Goal: Task Accomplishment & Management: Complete application form

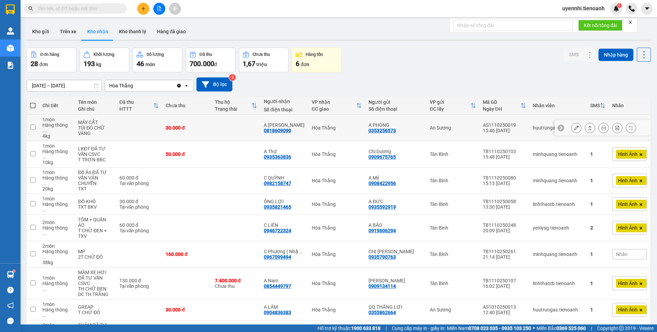
scroll to position [33, 0]
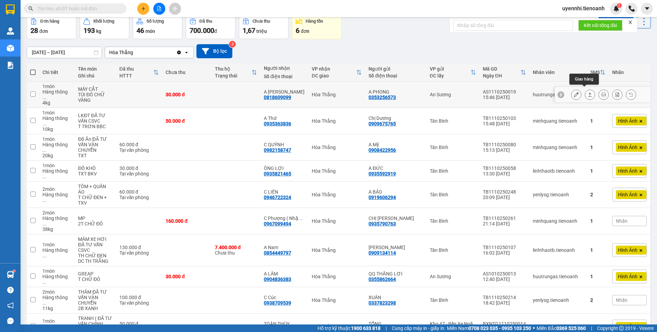
click at [588, 92] on icon at bounding box center [590, 94] width 5 height 5
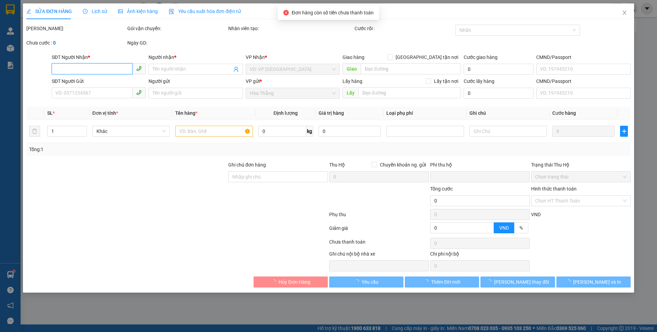
type input "0818609099"
type input "A [PERSON_NAME]"
type input "0353256573"
type input "A PHONG"
type input "0"
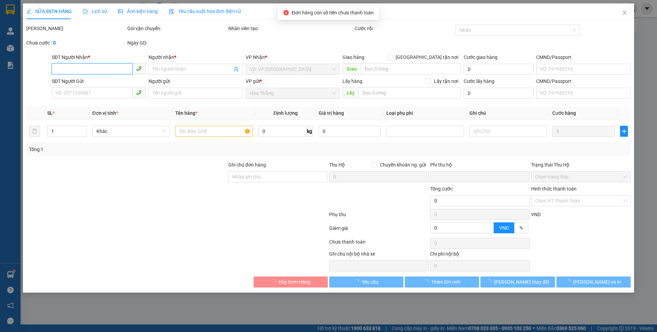
type input "30.000"
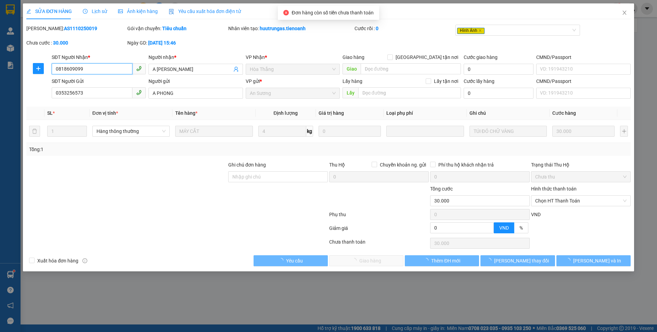
click at [554, 199] on span "Chọn HT Thanh Toán" at bounding box center [580, 200] width 91 height 10
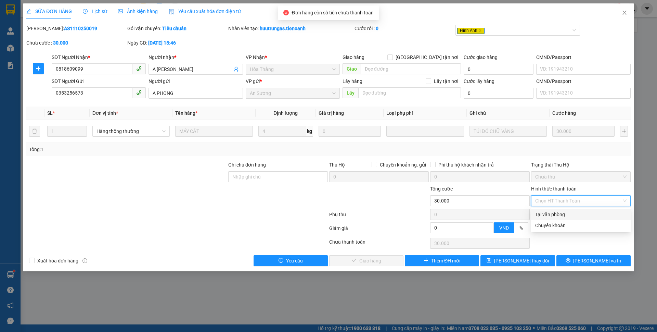
click at [547, 216] on div "Tại văn phòng" at bounding box center [580, 215] width 91 height 8
type input "0"
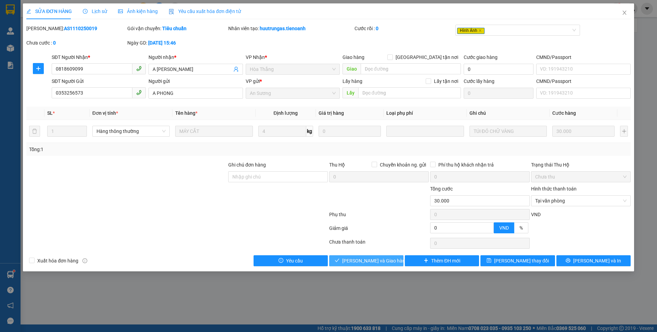
click at [374, 261] on span "[PERSON_NAME] và Giao hàng" at bounding box center [375, 261] width 66 height 8
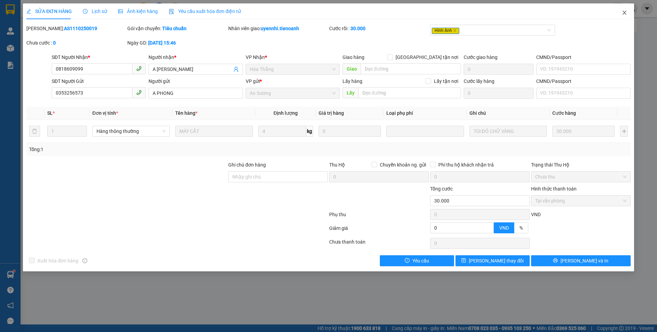
click at [622, 14] on icon "close" at bounding box center [624, 12] width 5 height 5
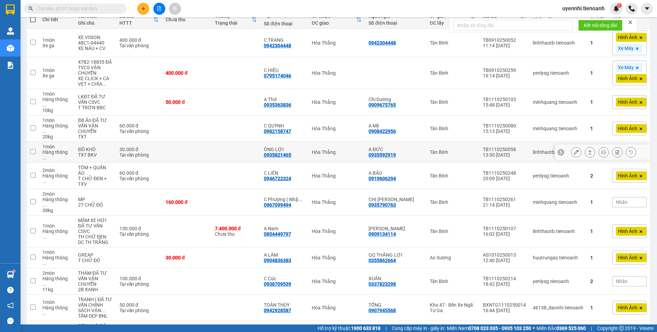
scroll to position [103, 0]
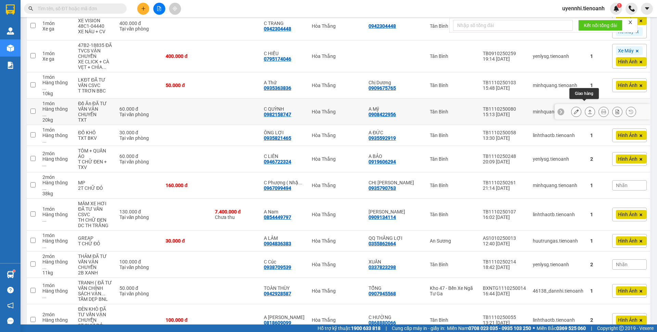
click at [588, 109] on icon at bounding box center [590, 111] width 5 height 5
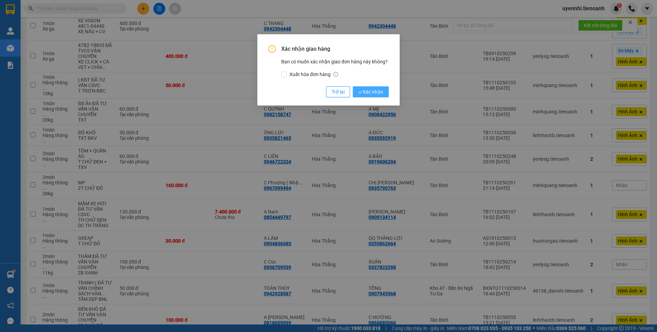
click at [360, 90] on icon "check" at bounding box center [360, 92] width 4 height 4
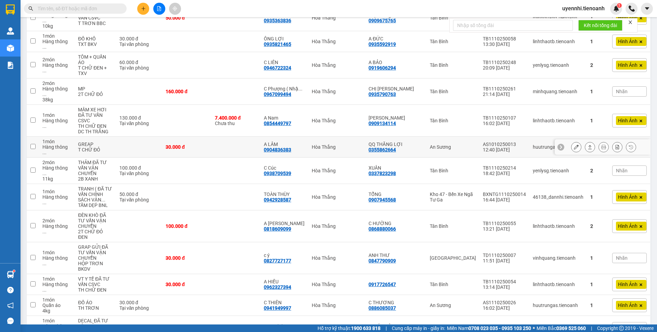
scroll to position [171, 0]
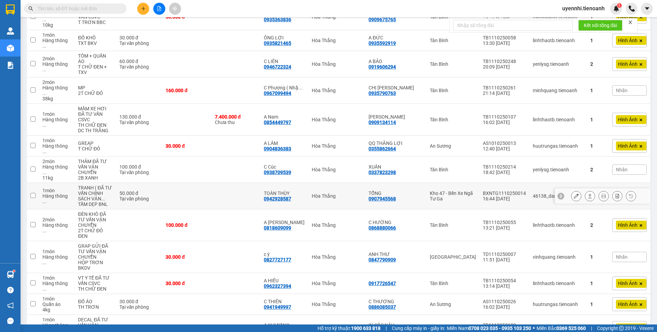
click at [588, 193] on icon at bounding box center [590, 195] width 5 height 5
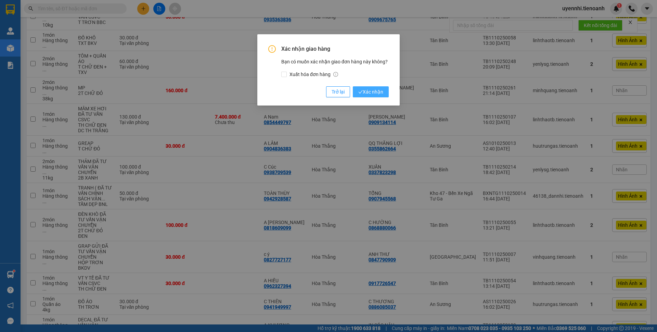
click at [368, 89] on span "Xác nhận" at bounding box center [370, 92] width 25 height 8
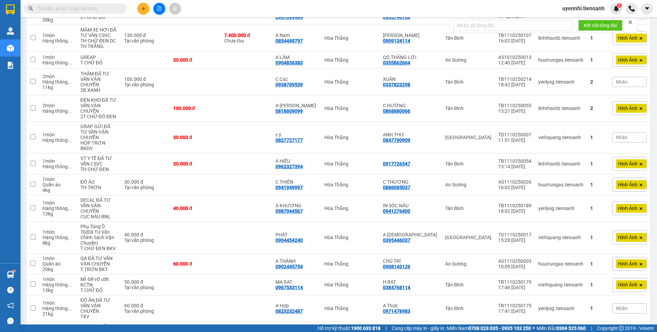
scroll to position [205, 0]
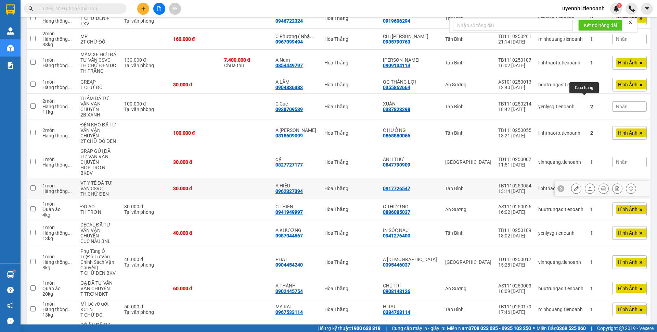
drag, startPoint x: 583, startPoint y: 104, endPoint x: 483, endPoint y: 205, distance: 142.3
click at [524, 203] on tbody "1 món Xe ga XE VISION 48C1-04440 XE NÂU + CV 400.000 đ Tại văn phòng C TRANG 09…" at bounding box center [339, 232] width 624 height 647
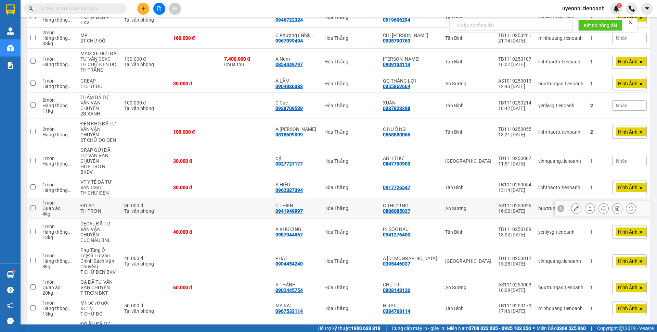
scroll to position [206, 0]
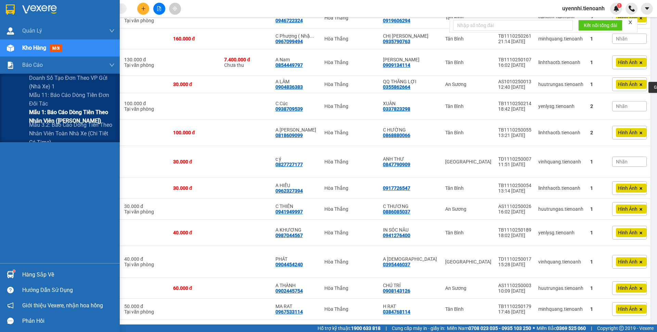
click at [56, 116] on span "Mẫu 1: Báo cáo dòng tiền theo nhân viên ([PERSON_NAME])" at bounding box center [72, 116] width 86 height 17
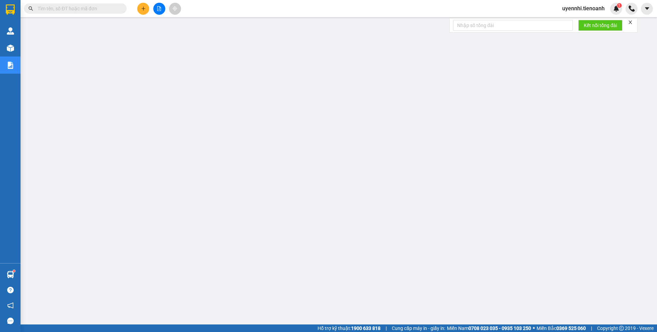
scroll to position [8, 0]
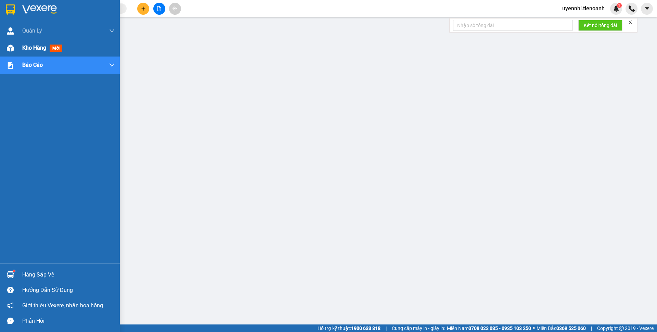
click at [30, 46] on span "Kho hàng" at bounding box center [34, 47] width 24 height 7
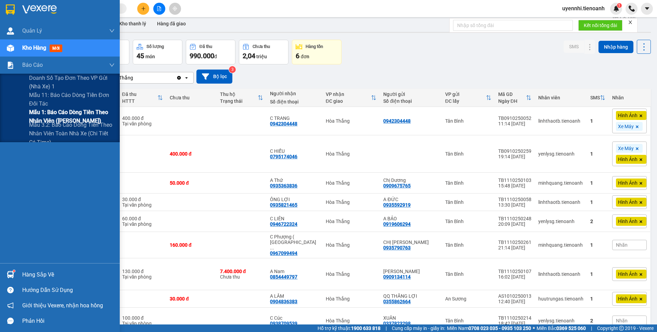
click at [57, 113] on span "Mẫu 1: Báo cáo dòng tiền theo nhân viên ([PERSON_NAME])" at bounding box center [72, 116] width 86 height 17
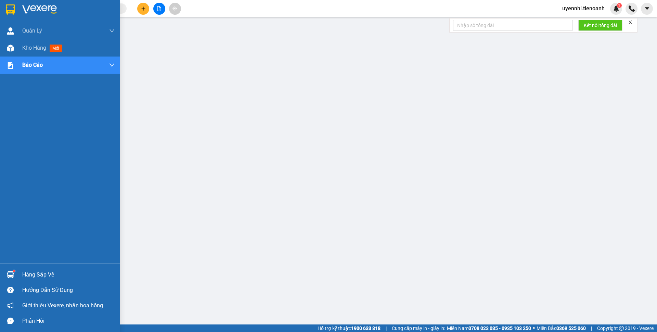
click at [31, 50] on span "Kho hàng" at bounding box center [34, 47] width 24 height 7
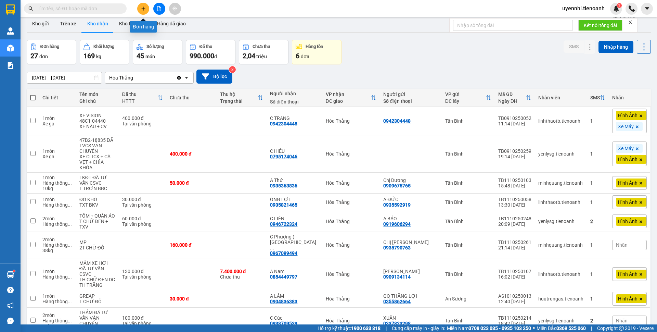
click at [140, 10] on button at bounding box center [143, 9] width 12 height 12
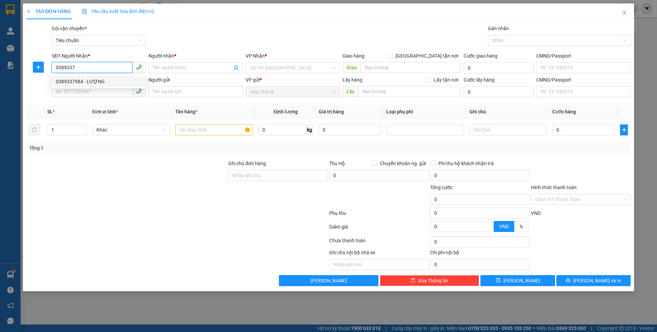
click at [88, 80] on div "0389337984 - LƯỢNG" at bounding box center [99, 82] width 86 height 8
type input "0389337984"
type input "LƯỢNG"
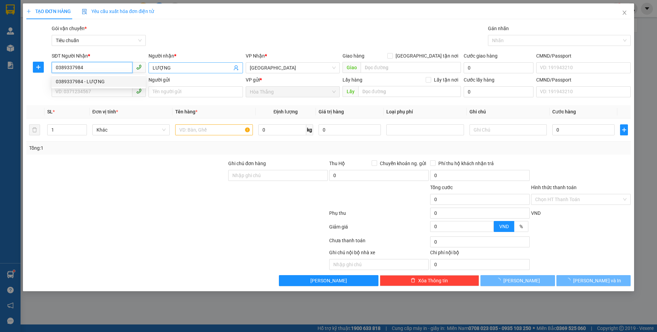
type input "60.000"
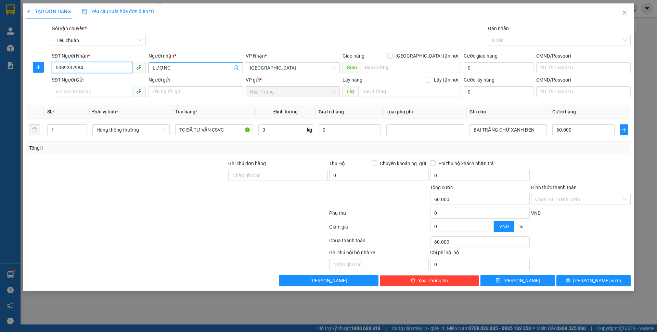
type input "0389337984"
click at [150, 66] on span "LƯỢNG" at bounding box center [196, 67] width 94 height 11
drag, startPoint x: 154, startPoint y: 66, endPoint x: 134, endPoint y: 66, distance: 20.5
click at [134, 66] on div "SĐT Người Nhận * 0389337984 Người nhận * LƯỢNG LƯỢNG VP Nhận * Thủ Đức Giao hàn…" at bounding box center [341, 64] width 582 height 24
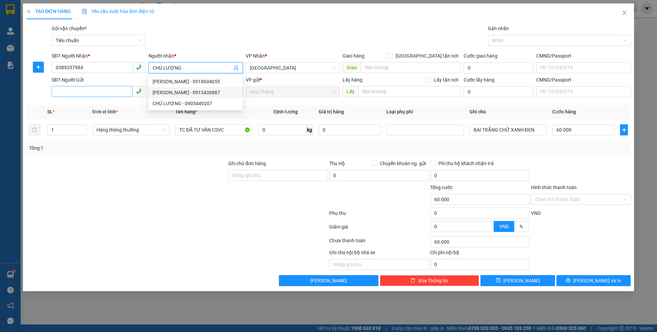
type input "CHÚ LƯỢNG"
click at [79, 93] on input "SĐT Người Gửi" at bounding box center [92, 91] width 81 height 11
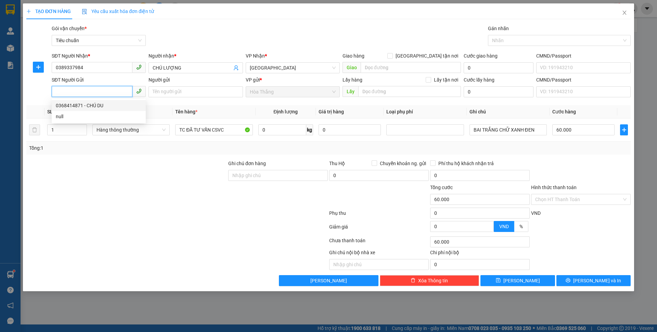
drag, startPoint x: 97, startPoint y: 106, endPoint x: 132, endPoint y: 110, distance: 35.1
click at [97, 106] on div "0368414871 - CHÚ DU" at bounding box center [99, 106] width 86 height 8
type input "0368414871"
type input "CHÚ DU"
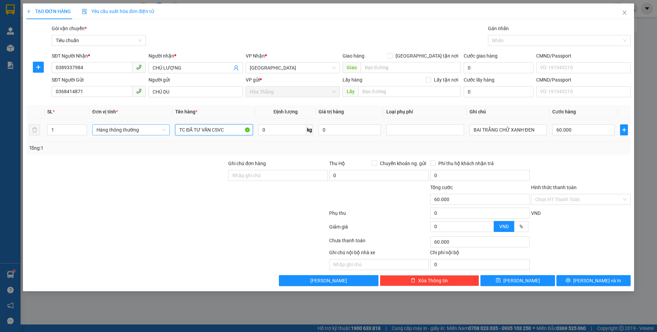
drag, startPoint x: 236, startPoint y: 129, endPoint x: 130, endPoint y: 129, distance: 105.4
click at [130, 129] on tr "1 Hàng thông thường TC ĐÃ TƯ VẤN CSVC 0 kg 0 BAI TRẮNG CHỮ XANH ĐEN 60.000" at bounding box center [328, 129] width 605 height 23
type input "THUỐC"
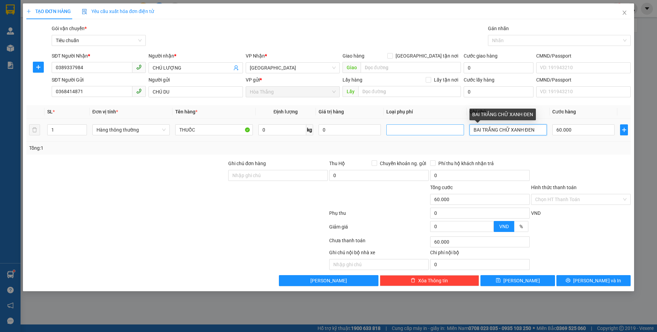
drag, startPoint x: 531, startPoint y: 129, endPoint x: 432, endPoint y: 132, distance: 99.7
click at [432, 132] on tr "1 Hàng thông thường THUỐC 0 kg 0 BAI TRẮNG CHỮ XANH ĐEN 60.000" at bounding box center [328, 129] width 605 height 23
click at [503, 127] on input "BỌC XANN" at bounding box center [508, 129] width 77 height 11
type input "BỌC XANH DƯƠNG"
click at [585, 129] on input "60.000" at bounding box center [583, 129] width 62 height 11
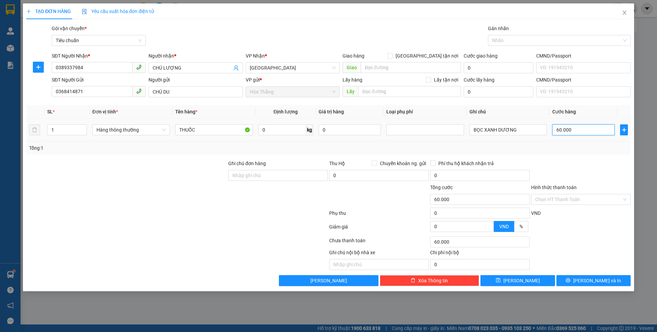
type input "3"
type input "30"
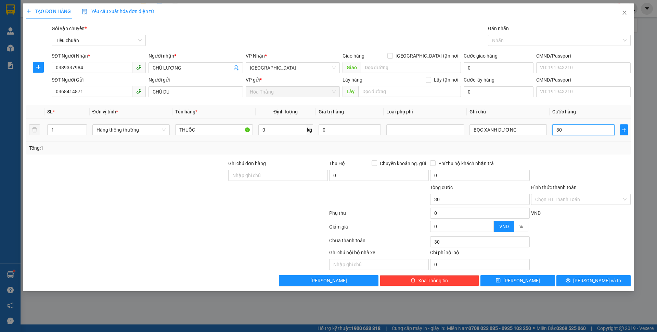
type input "30"
type input "30.000"
click at [577, 146] on div "Tổng: 1" at bounding box center [328, 148] width 599 height 8
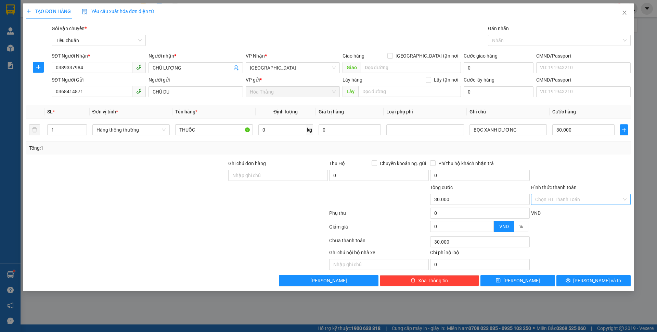
click at [560, 199] on input "Hình thức thanh toán" at bounding box center [578, 199] width 87 height 10
click at [557, 214] on div "Tại văn phòng" at bounding box center [580, 213] width 91 height 8
type input "0"
click at [576, 277] on button "[PERSON_NAME] và In" at bounding box center [594, 280] width 74 height 11
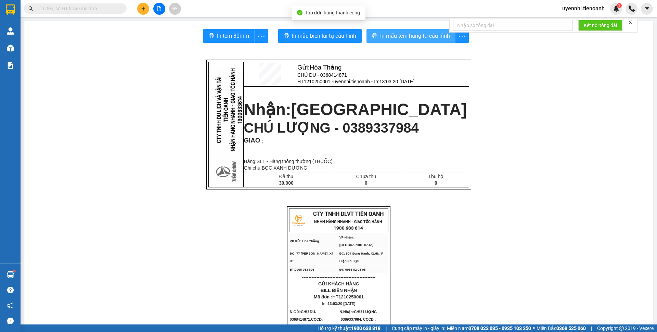
click at [425, 36] on span "In mẫu tem hàng tự cấu hình" at bounding box center [415, 35] width 70 height 9
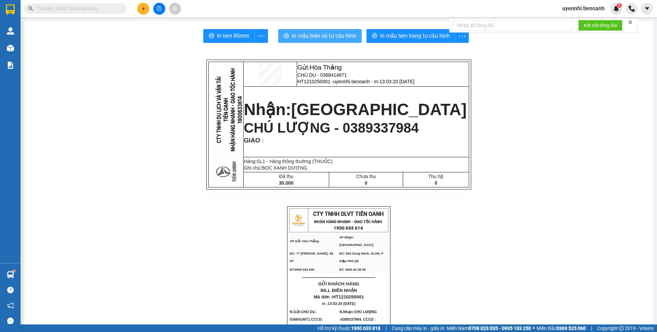
click at [325, 35] on span "In mẫu biên lai tự cấu hình" at bounding box center [324, 35] width 64 height 9
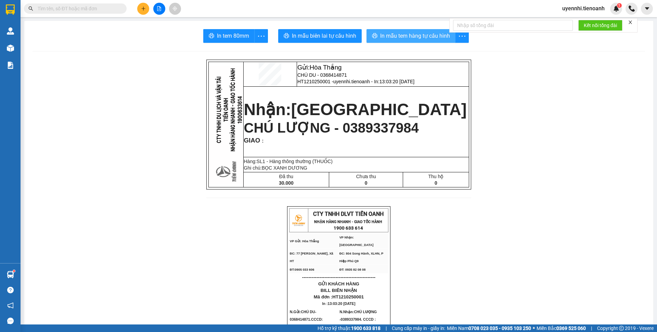
click at [390, 31] on span "In mẫu tem hàng tự cấu hình" at bounding box center [415, 35] width 70 height 9
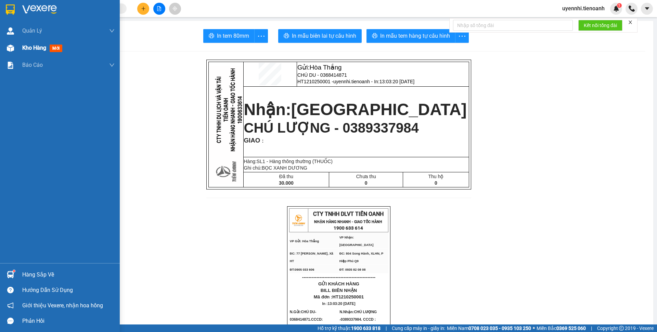
click at [37, 43] on div "Kho hàng mới" at bounding box center [43, 47] width 43 height 9
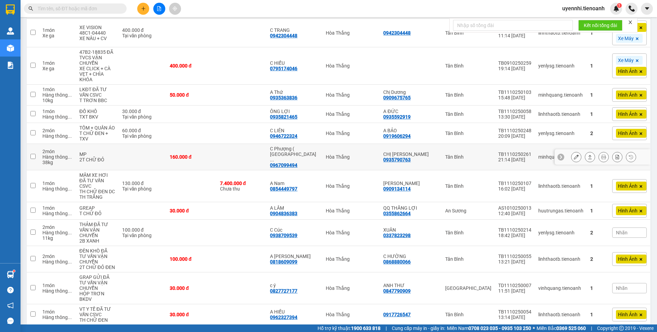
scroll to position [103, 0]
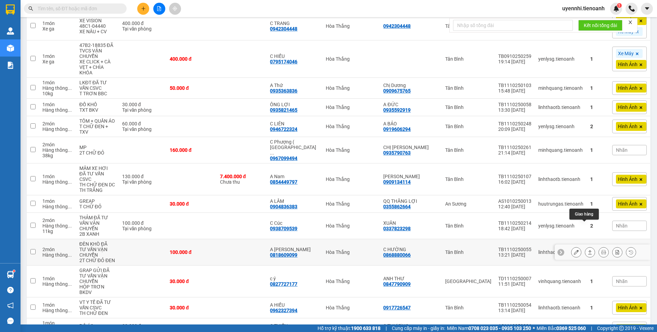
click at [588, 250] on icon at bounding box center [590, 252] width 5 height 5
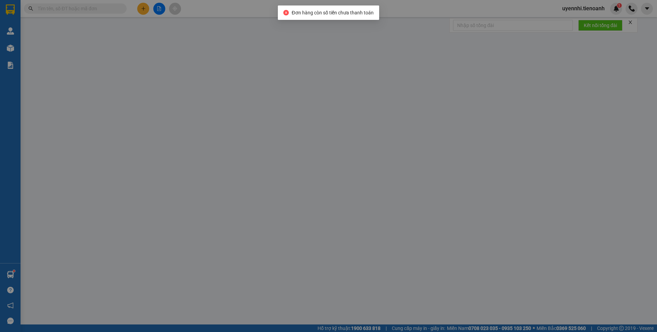
type input "0818609099"
type input "A [PERSON_NAME]"
type input "0868880066"
type input "C HƯỜNG"
type input "0"
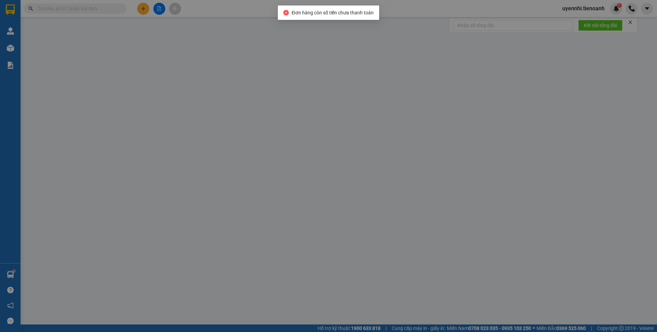
type input "100.000"
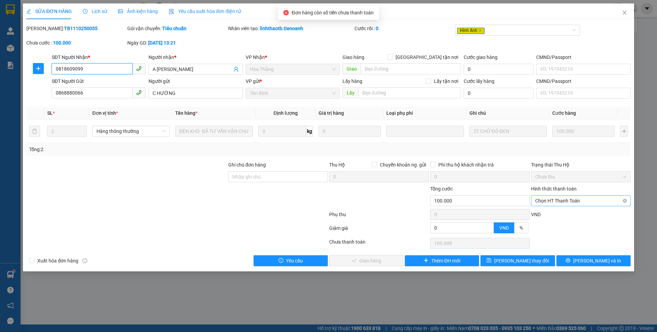
click at [560, 200] on span "Chọn HT Thanh Toán" at bounding box center [580, 200] width 91 height 10
drag, startPoint x: 555, startPoint y: 214, endPoint x: 435, endPoint y: 241, distance: 122.9
click at [553, 213] on div "Tại văn phòng" at bounding box center [580, 215] width 91 height 8
type input "0"
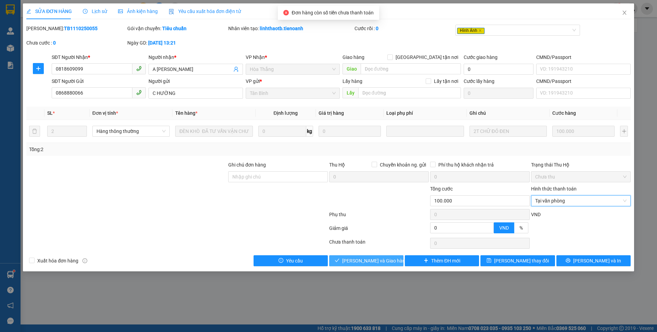
click at [377, 265] on button "[PERSON_NAME] và Giao hàng" at bounding box center [366, 260] width 74 height 11
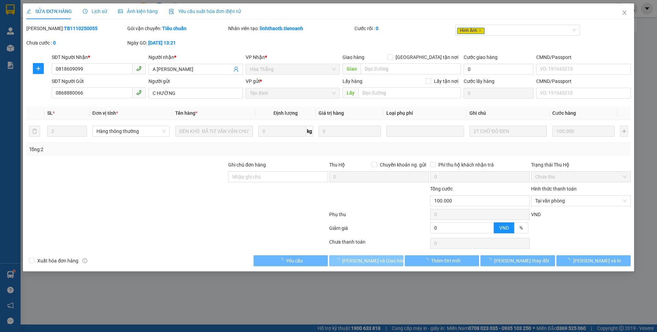
click at [377, 259] on span "[PERSON_NAME] và Giao hàng" at bounding box center [375, 261] width 66 height 8
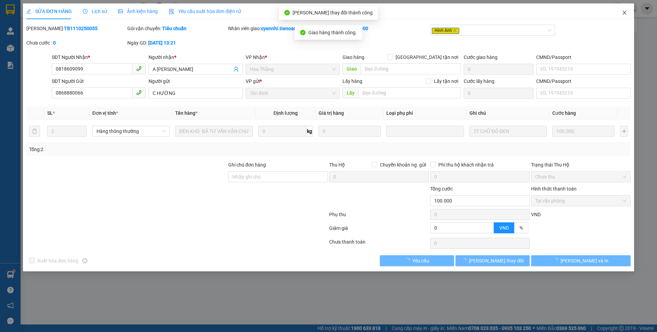
click at [627, 12] on span "Close" at bounding box center [624, 12] width 19 height 19
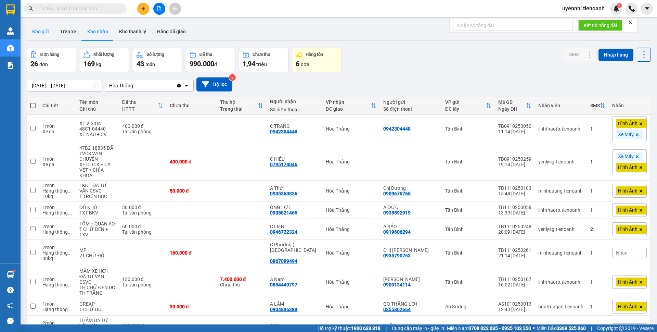
click at [36, 33] on button "Kho gửi" at bounding box center [41, 31] width 28 height 16
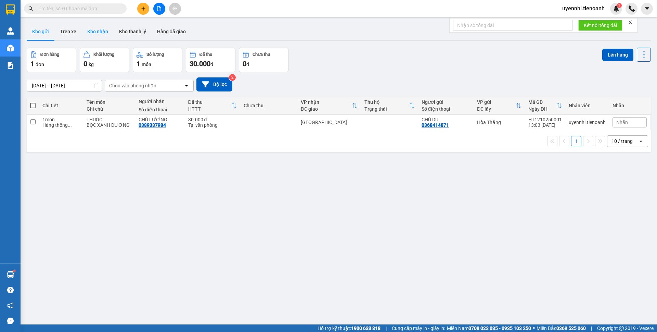
click at [102, 34] on button "Kho nhận" at bounding box center [98, 31] width 32 height 16
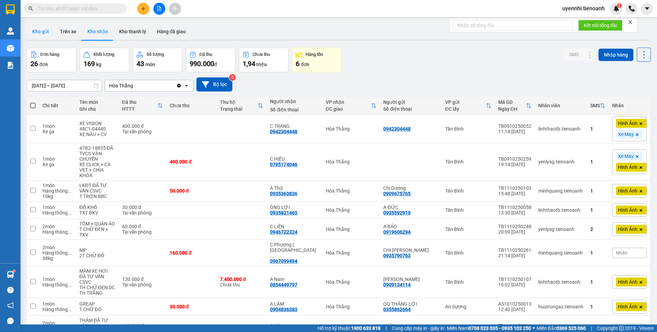
click at [44, 32] on button "Kho gửi" at bounding box center [41, 31] width 28 height 16
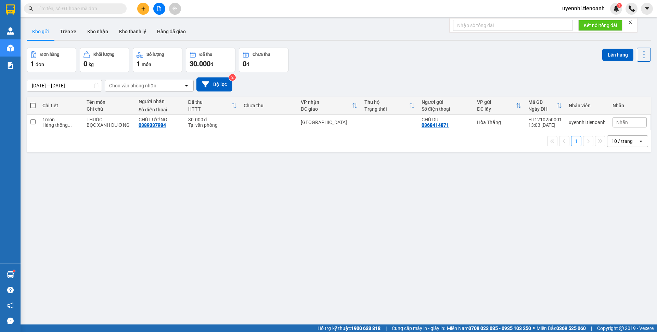
click at [319, 270] on div "ver 1.8.146 Kho gửi Trên xe Kho nhận Kho thanh [PERSON_NAME] đã giao Đơn hàng 1…" at bounding box center [339, 187] width 630 height 332
click at [100, 23] on button "Kho nhận" at bounding box center [98, 31] width 32 height 16
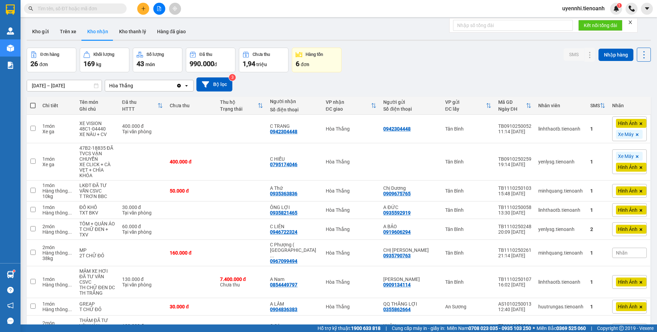
scroll to position [205, 0]
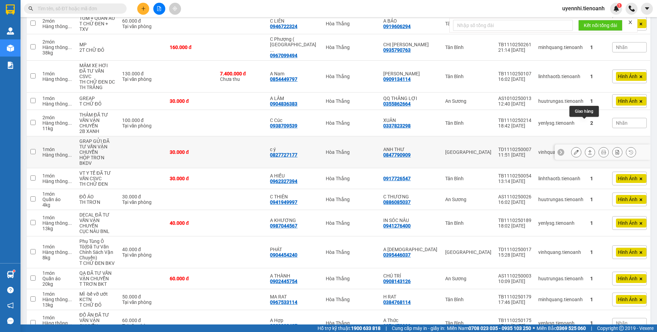
click at [588, 150] on icon at bounding box center [590, 152] width 5 height 5
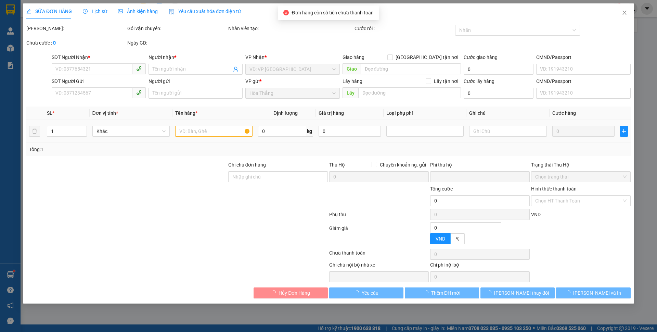
type input "0827727177"
type input "c ý"
type input "0847790909"
type input "ANH THƯ"
type input "0"
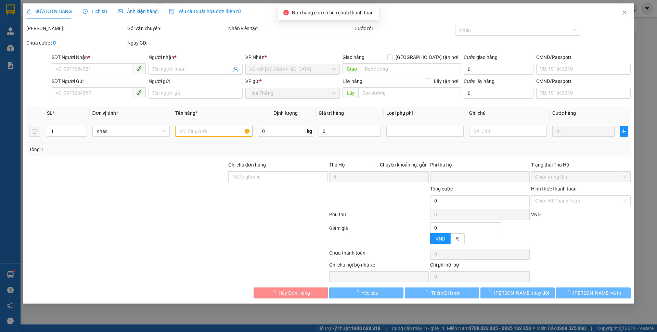
type input "30.000"
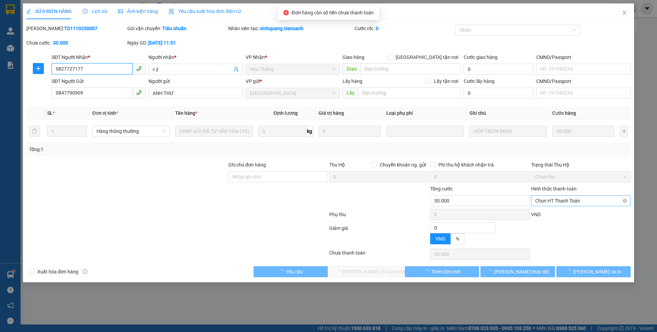
click at [551, 199] on span "Chọn HT Thanh Toán" at bounding box center [580, 200] width 91 height 10
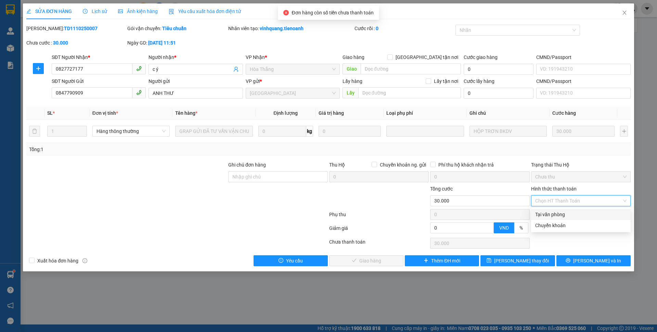
click at [545, 213] on div "Tại văn phòng" at bounding box center [580, 215] width 91 height 8
type input "0"
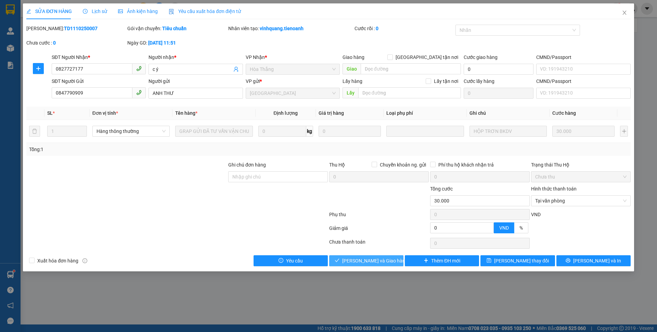
click at [373, 261] on span "[PERSON_NAME] và Giao hàng" at bounding box center [375, 261] width 66 height 8
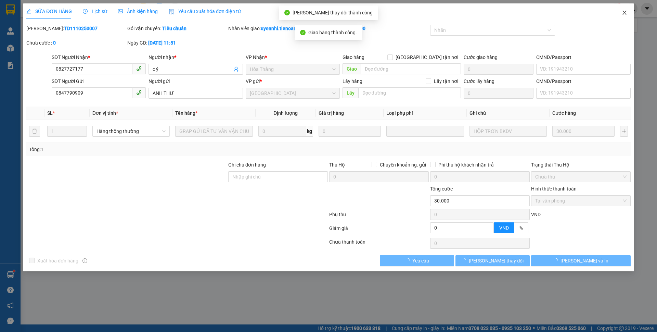
click at [619, 11] on span "Close" at bounding box center [624, 12] width 19 height 19
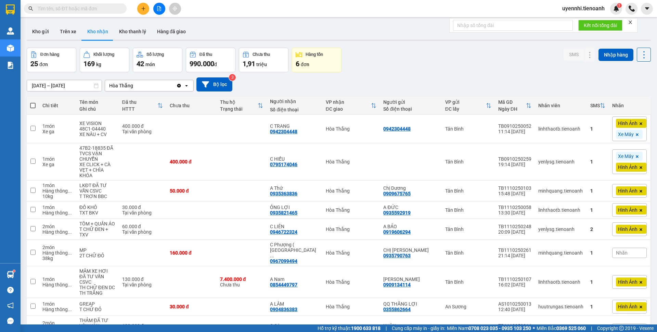
click at [142, 7] on icon "plus" at bounding box center [143, 8] width 5 height 5
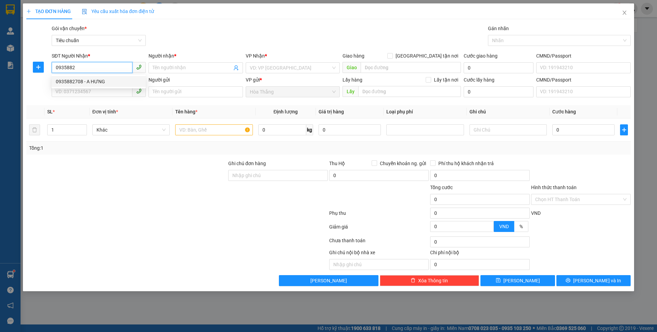
click at [82, 81] on div "0935882708 - A HƯNG" at bounding box center [99, 82] width 86 height 8
type input "0935882708"
type input "A HƯNG"
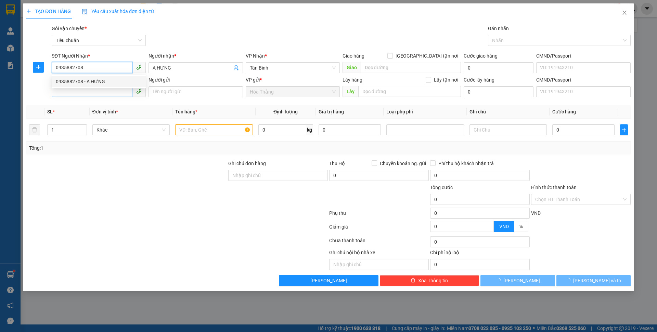
type input "40.000"
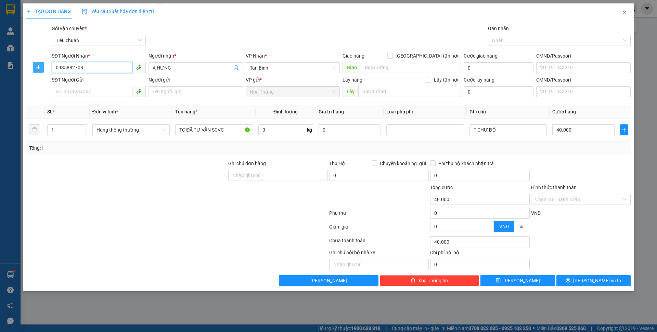
drag, startPoint x: 82, startPoint y: 68, endPoint x: 37, endPoint y: 63, distance: 45.9
click at [37, 63] on div "SĐT Người Nhận * 0935882708 0935882708 Người nhận * A HƯNG VP Nhận * Tân Bình G…" at bounding box center [329, 64] width 606 height 24
type input "0935882"
drag, startPoint x: 81, startPoint y: 71, endPoint x: 45, endPoint y: 70, distance: 35.9
click at [45, 70] on div "SĐT Người Nhận * 0935882 Người nhận * A HƯNG VP Nhận * Tân Bình Giao hàng [GEOG…" at bounding box center [329, 64] width 606 height 24
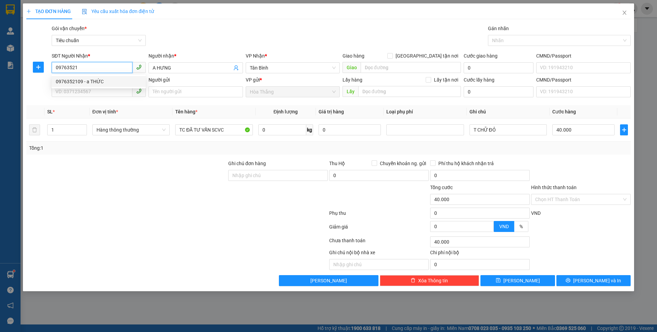
click at [92, 82] on div "0976352109 - a THỨC" at bounding box center [99, 82] width 86 height 8
type input "0976352109"
type input "a THỨC"
type input "100.000"
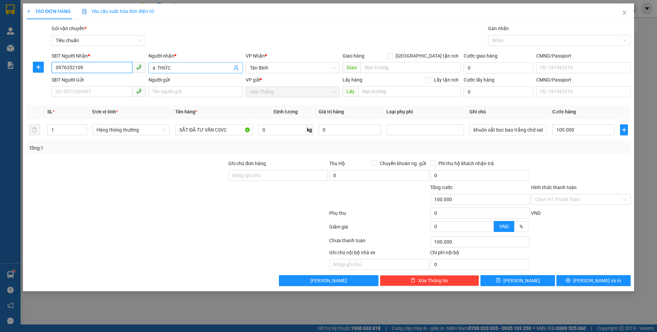
type input "0976352109"
drag, startPoint x: 157, startPoint y: 66, endPoint x: 146, endPoint y: 64, distance: 11.0
click at [146, 64] on div "SĐT Người Nhận * 0976352109 Người nhận * a THỨC a THỨC VP Nhận * Tân Bình Giao …" at bounding box center [341, 64] width 582 height 24
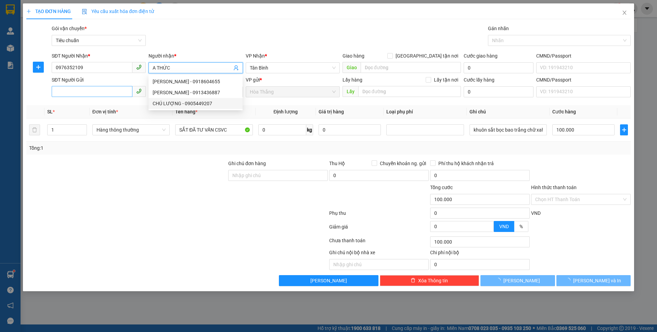
type input "A THỨC"
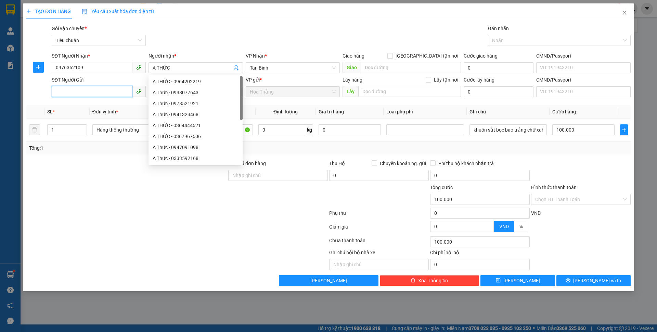
click at [97, 91] on input "SĐT Người Gửi" at bounding box center [92, 91] width 81 height 11
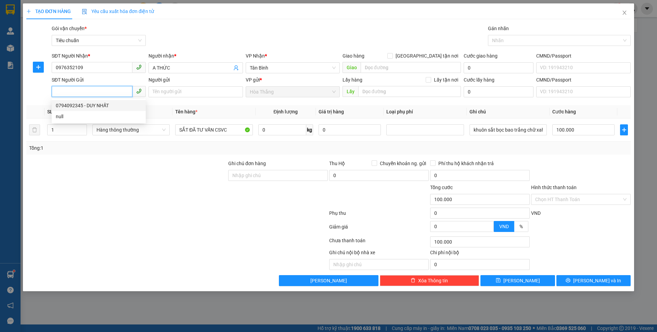
click at [103, 104] on div "0794092345 - DUY NHẤT" at bounding box center [99, 106] width 86 height 8
type input "0794092345"
type input "DUY NHẤT"
type input "066099004021"
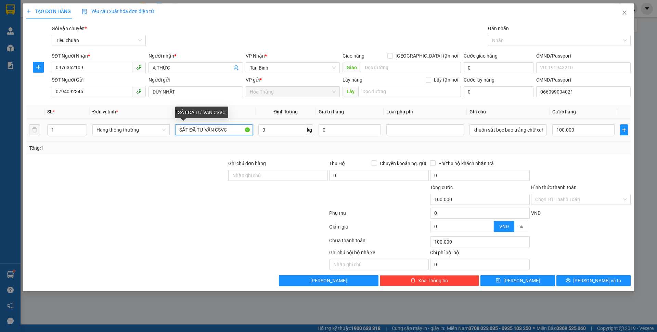
drag, startPoint x: 189, startPoint y: 128, endPoint x: 212, endPoint y: 132, distance: 22.9
click at [212, 132] on input "SẮT ĐÃ TƯ VẤN CSVC" at bounding box center [213, 129] width 77 height 11
drag, startPoint x: 191, startPoint y: 131, endPoint x: 280, endPoint y: 130, distance: 89.0
click at [271, 131] on tr "1 Hàng thông thường SẮT CSVC 0 kg 0 khuôn sắt bọc bao trắng chữ xah 100.000" at bounding box center [328, 129] width 605 height 23
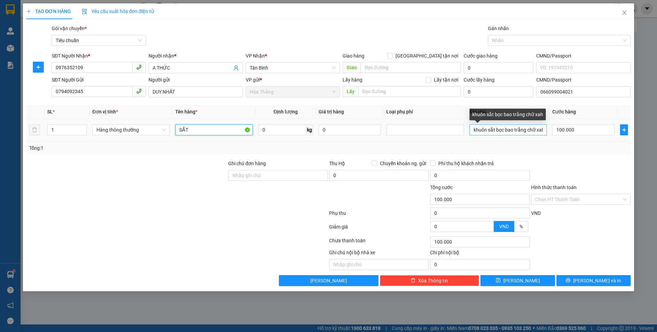
type input "SẮT"
drag, startPoint x: 505, startPoint y: 130, endPoint x: 535, endPoint y: 131, distance: 30.2
click at [535, 131] on input "khuôn sắt bọc bao trắng chữ xah" at bounding box center [508, 129] width 77 height 11
click at [483, 147] on div "Tổng: 1" at bounding box center [328, 148] width 599 height 8
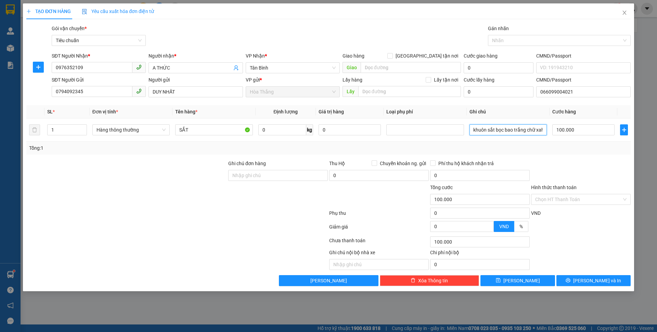
drag, startPoint x: 503, startPoint y: 130, endPoint x: 621, endPoint y: 144, distance: 118.2
click at [621, 144] on div "SL * Đơn vị tính * Tên hàng * Định lượng Giá trị hàng Loại phụ phí Ghi chú Cước…" at bounding box center [328, 129] width 605 height 49
type input "khuôn sắt bọc bìa giấy"
click at [292, 127] on input "0" at bounding box center [282, 129] width 48 height 11
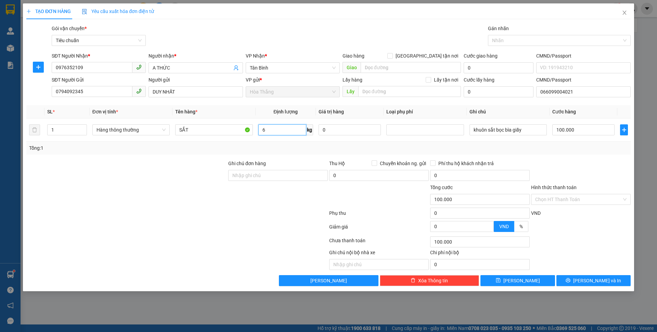
type input "6"
click at [404, 149] on div "Tổng: 1" at bounding box center [328, 148] width 599 height 8
click at [406, 149] on div "Tổng: 1" at bounding box center [328, 148] width 599 height 8
type input "40.000"
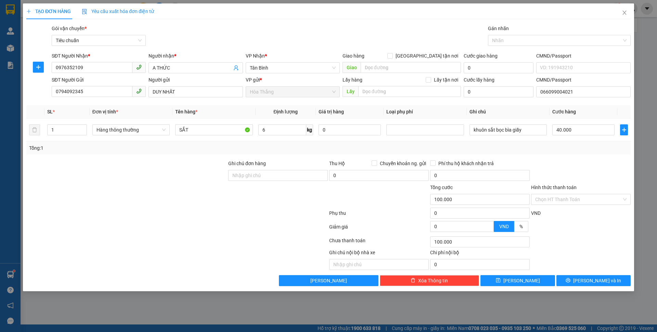
type input "40.000"
click at [560, 199] on input "Hình thức thanh toán" at bounding box center [578, 199] width 87 height 10
click at [560, 216] on div "Tại văn phòng" at bounding box center [580, 213] width 91 height 8
type input "0"
click at [571, 282] on icon "printer" at bounding box center [568, 280] width 5 height 5
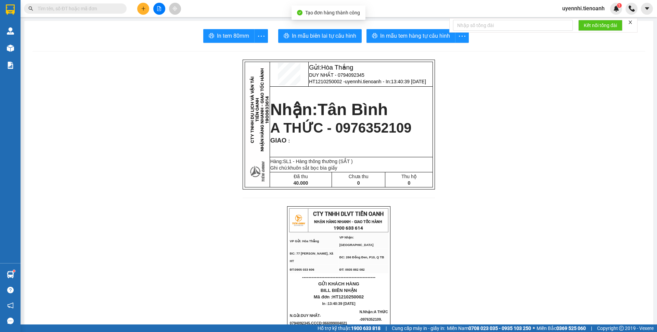
click at [392, 40] on button "In mẫu tem hàng tự cấu hình" at bounding box center [411, 36] width 89 height 14
click at [320, 39] on span "In mẫu biên lai tự cấu hình" at bounding box center [324, 35] width 64 height 9
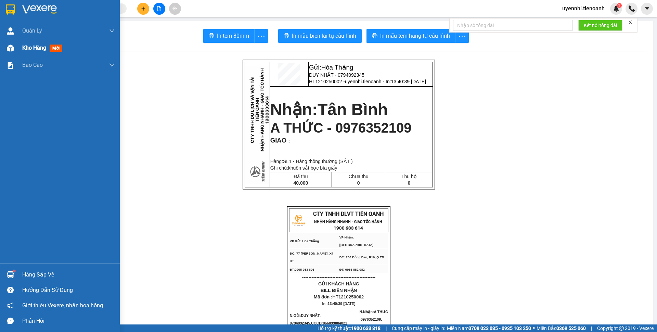
click at [23, 46] on span "Kho hàng" at bounding box center [34, 47] width 24 height 7
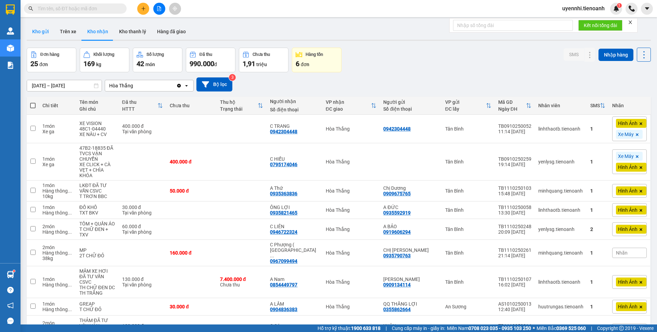
click at [42, 34] on button "Kho gửi" at bounding box center [41, 31] width 28 height 16
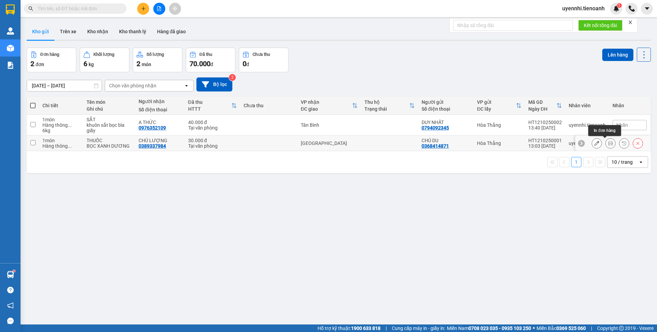
click at [608, 143] on button at bounding box center [611, 143] width 10 height 12
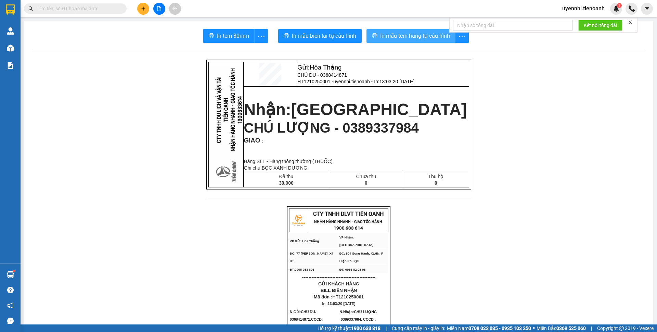
click at [417, 39] on span "In mẫu tem hàng tự cấu hình" at bounding box center [415, 35] width 70 height 9
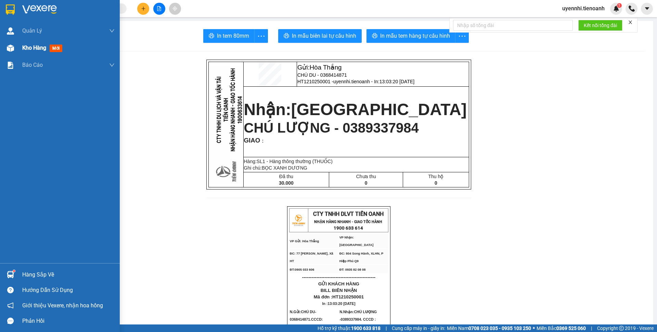
click at [25, 48] on span "Kho hàng" at bounding box center [34, 47] width 24 height 7
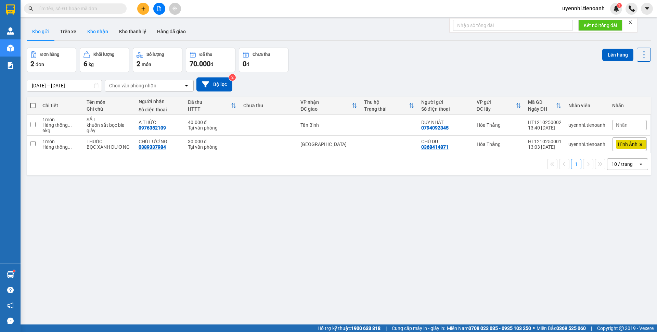
click at [103, 32] on button "Kho nhận" at bounding box center [98, 31] width 32 height 16
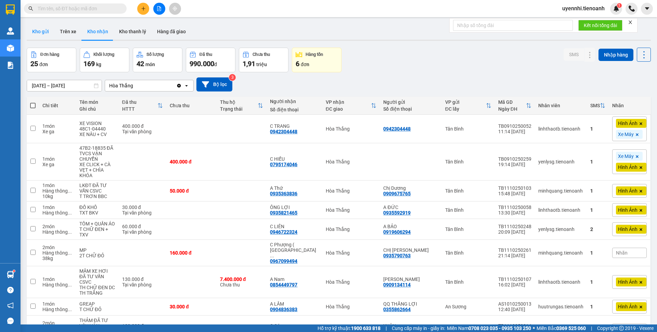
click at [40, 25] on button "Kho gửi" at bounding box center [41, 31] width 28 height 16
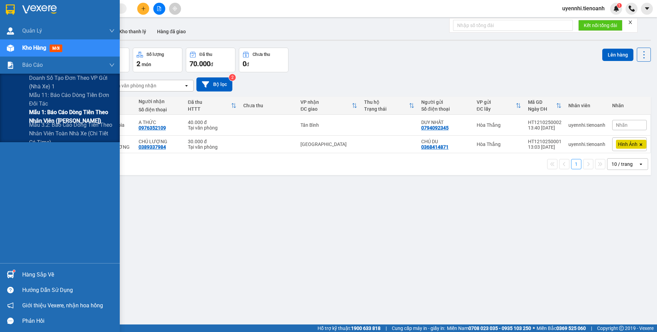
click at [50, 119] on span "Mẫu 1: Báo cáo dòng tiền theo nhân viên ([PERSON_NAME])" at bounding box center [72, 116] width 86 height 17
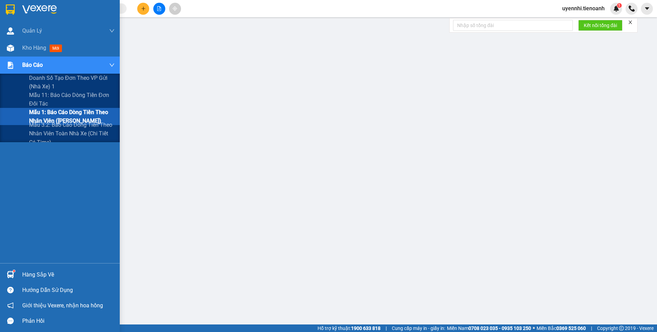
click at [50, 114] on span "Mẫu 1: Báo cáo dòng tiền theo nhân viên ([PERSON_NAME])" at bounding box center [72, 116] width 86 height 17
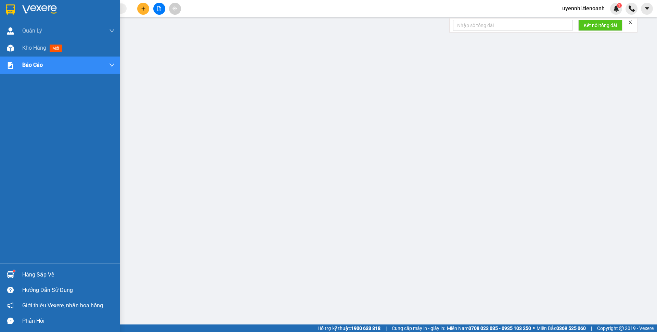
click at [22, 49] on span "Kho hàng" at bounding box center [34, 47] width 24 height 7
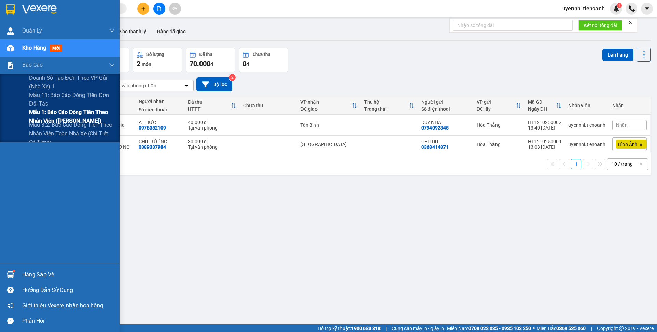
click at [60, 113] on span "Mẫu 1: Báo cáo dòng tiền theo nhân viên ([PERSON_NAME])" at bounding box center [72, 116] width 86 height 17
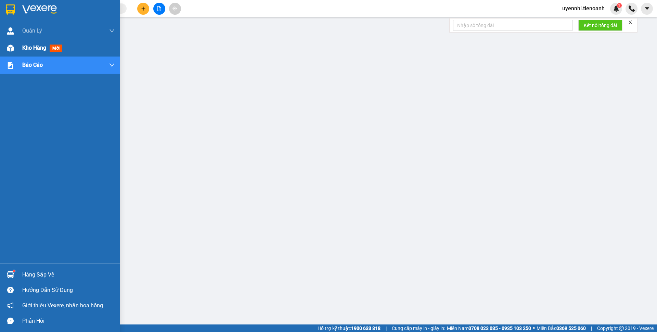
click at [25, 49] on span "Kho hàng" at bounding box center [34, 47] width 24 height 7
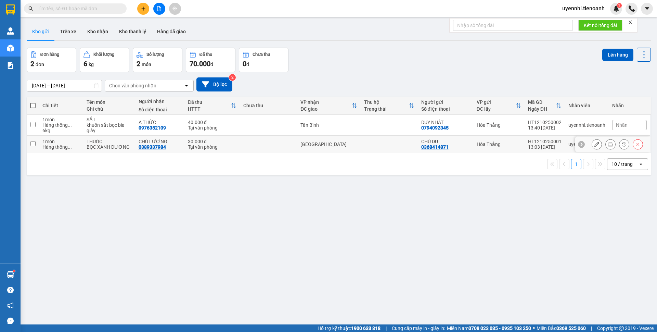
click at [169, 136] on td "CHÚ LƯỢNG 0389337984" at bounding box center [160, 144] width 50 height 17
checkbox input "true"
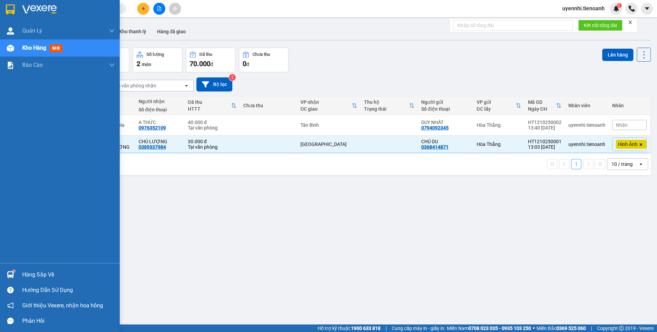
click at [34, 46] on span "Kho hàng" at bounding box center [34, 47] width 24 height 7
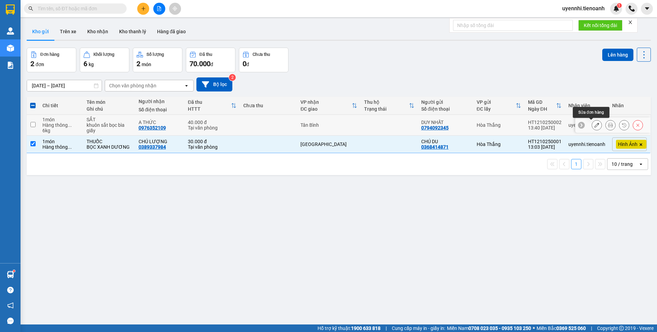
click at [595, 126] on icon at bounding box center [597, 125] width 5 height 5
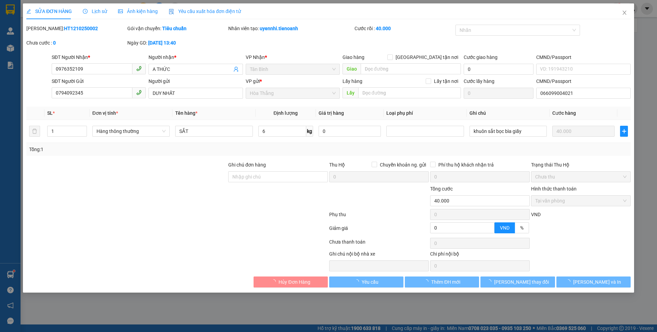
type input "0976352109"
type input "A THỨC"
type input "0794092345"
type input "DUY NHẤT"
type input "066099004021"
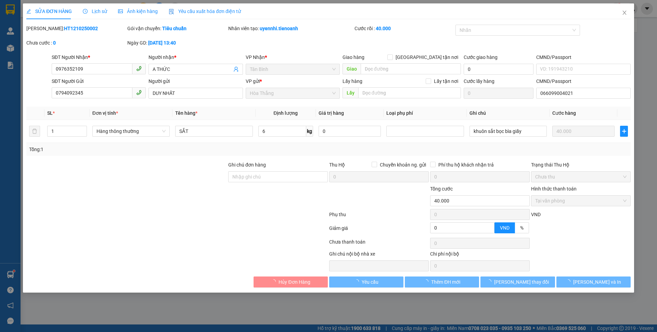
type input "0"
type input "40.000"
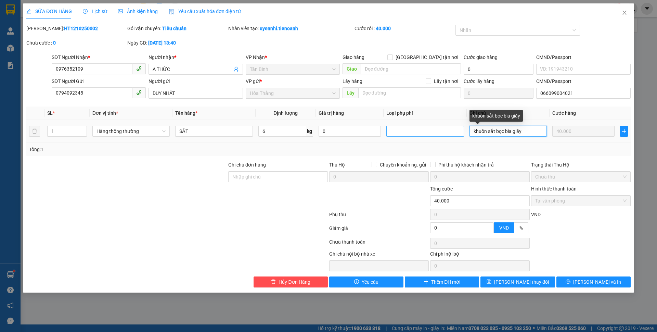
drag, startPoint x: 497, startPoint y: 131, endPoint x: 452, endPoint y: 136, distance: 45.4
click at [452, 136] on tr "1 Hàng thông thường SẮT 6 kg 0 khuôn sắt bọc bìa giấy 40.000" at bounding box center [328, 131] width 605 height 23
type input "t chữ đỏ xanh"
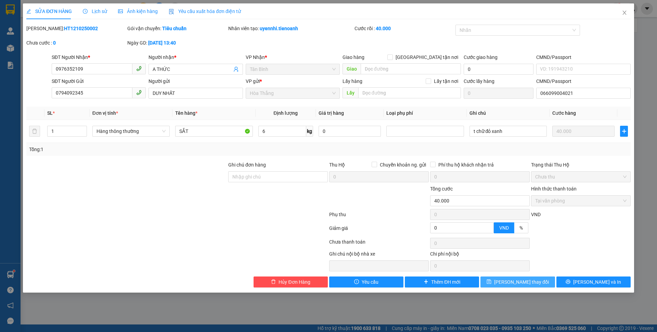
click at [532, 281] on span "[PERSON_NAME] thay đổi" at bounding box center [521, 282] width 55 height 8
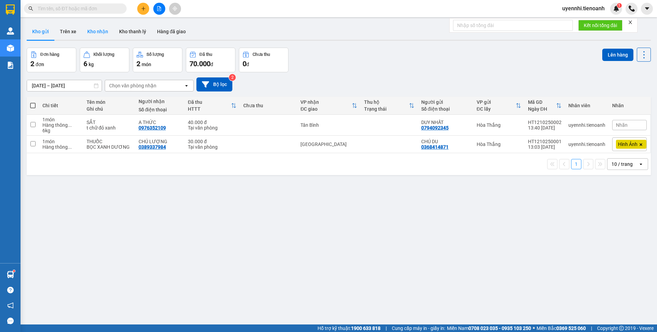
click at [98, 36] on button "Kho nhận" at bounding box center [98, 31] width 32 height 16
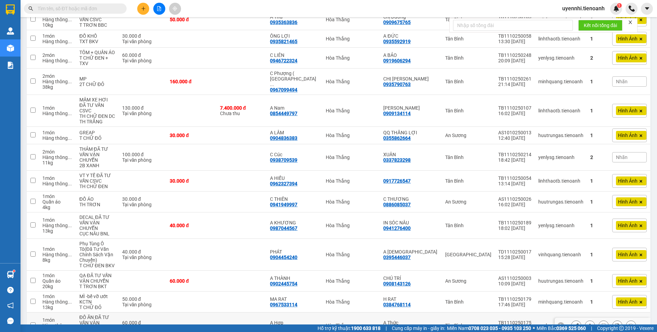
scroll to position [205, 0]
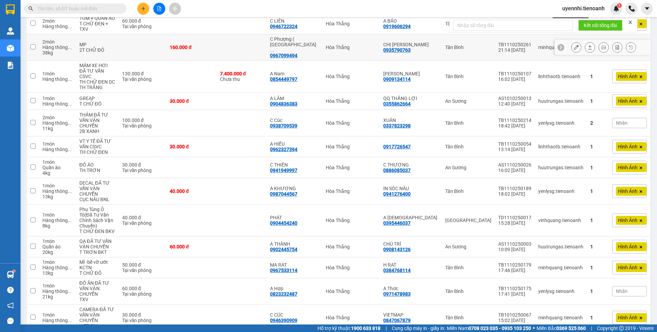
click at [574, 45] on icon at bounding box center [576, 47] width 5 height 5
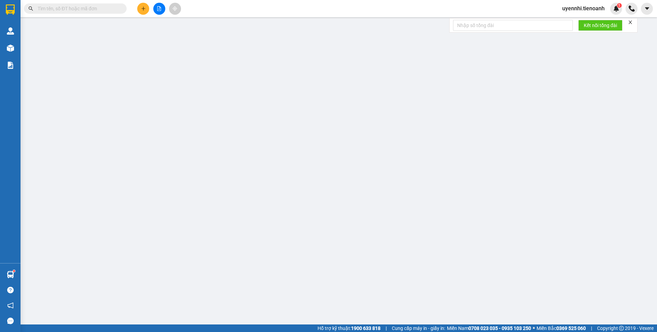
type input "0967099494"
type input "C Phượng ( Nhật Tài )"
type input "0935790763"
type input "CHỊ [PERSON_NAME]"
type input "0"
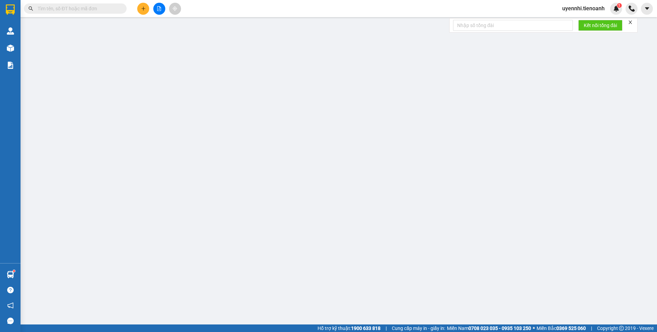
type input "160.000"
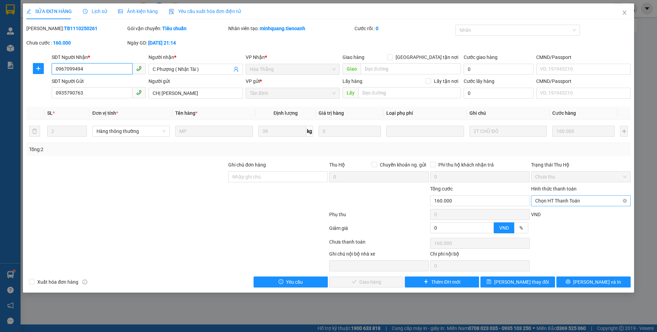
drag, startPoint x: 554, startPoint y: 202, endPoint x: 554, endPoint y: 205, distance: 3.8
click at [554, 202] on span "Chọn HT Thanh Toán" at bounding box center [580, 200] width 91 height 10
click at [547, 215] on div "Tại văn phòng" at bounding box center [580, 215] width 91 height 8
type input "0"
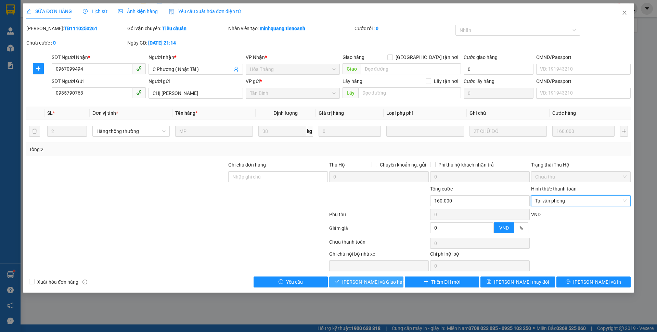
click at [398, 281] on button "[PERSON_NAME] và Giao hàng" at bounding box center [366, 281] width 74 height 11
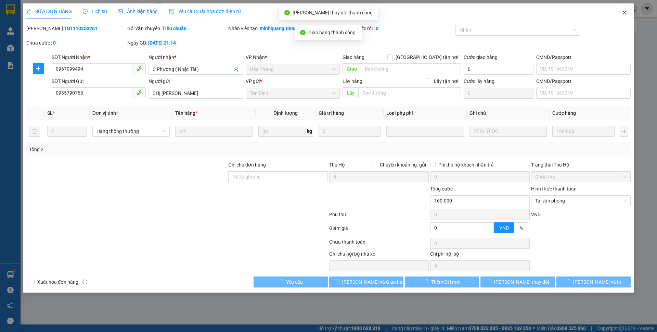
click at [625, 7] on span "Close" at bounding box center [624, 12] width 19 height 19
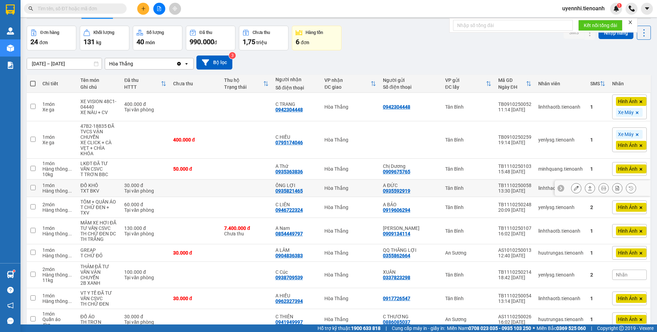
scroll to position [34, 0]
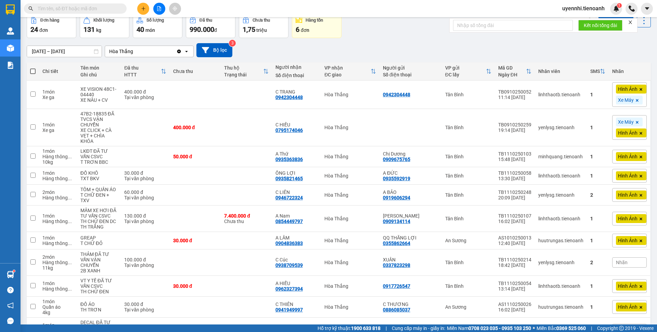
click at [150, 12] on div at bounding box center [158, 9] width 51 height 12
click at [145, 4] on button at bounding box center [143, 9] width 12 height 12
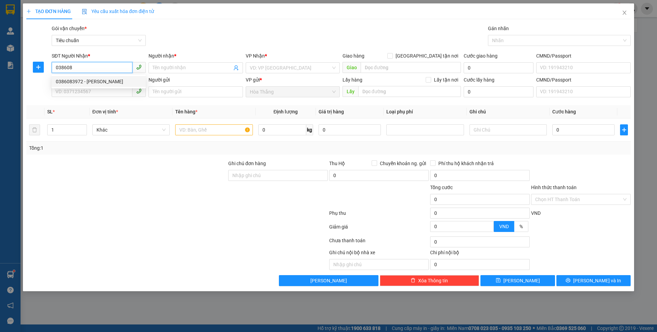
click at [79, 82] on div "0386083972 - [PERSON_NAME]" at bounding box center [99, 82] width 86 height 8
type input "0386083972"
type input "Ngọc"
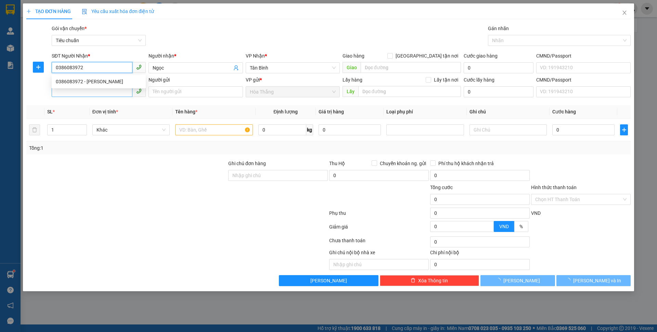
type input "0386083972"
type input "50.000"
click at [77, 90] on input "SĐT Người Gửi" at bounding box center [92, 91] width 81 height 11
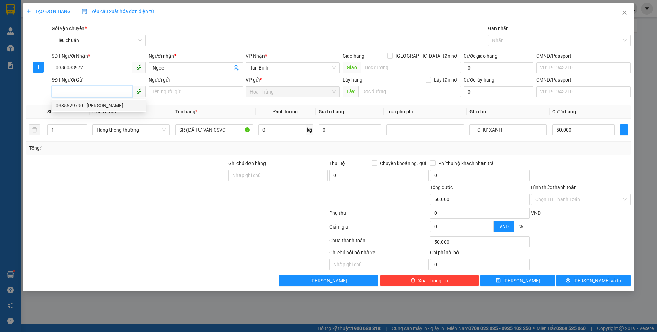
click at [93, 104] on div "0385579790 - [PERSON_NAME]" at bounding box center [99, 106] width 86 height 8
type input "0385579790"
type input "[PERSON_NAME]"
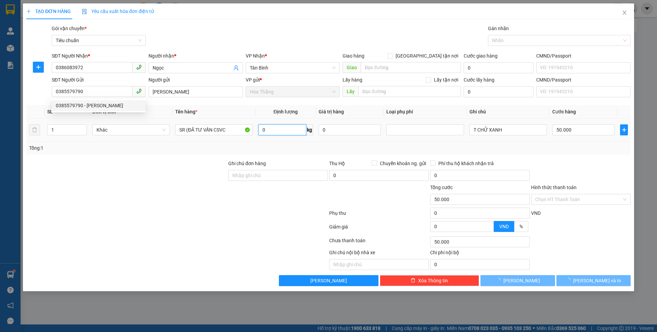
click at [292, 129] on input "0" at bounding box center [282, 129] width 48 height 11
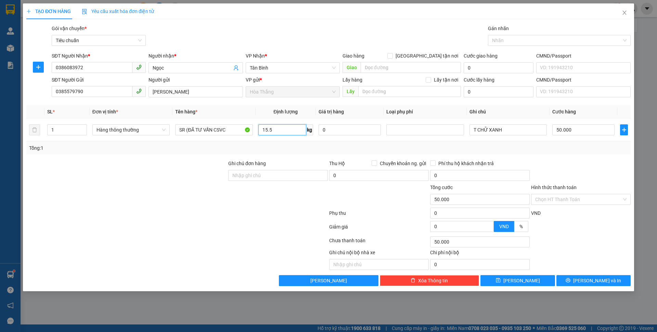
type input "15.5"
click at [228, 180] on div "Ghi chú đơn hàng" at bounding box center [278, 172] width 101 height 24
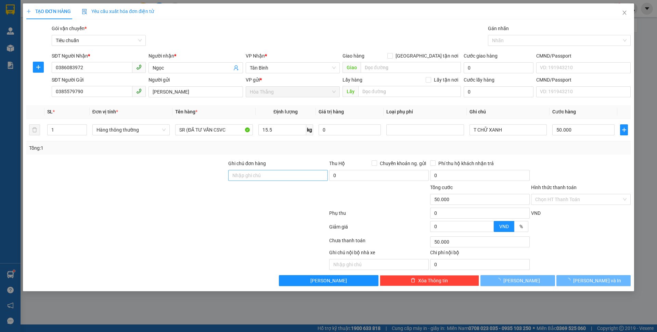
click at [229, 180] on div "Ghi chú đơn hàng" at bounding box center [278, 172] width 101 height 24
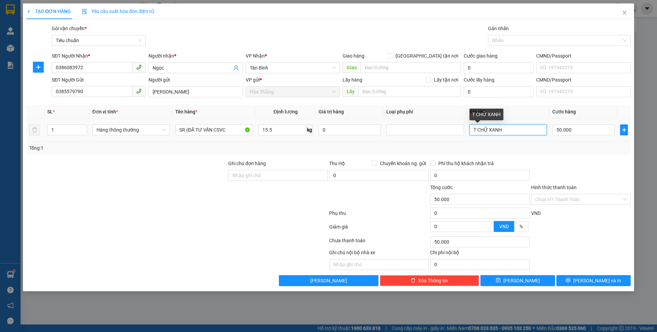
drag, startPoint x: 506, startPoint y: 133, endPoint x: 538, endPoint y: 133, distance: 32.2
click at [506, 133] on input "T CHỮ XANH" at bounding box center [508, 129] width 77 height 11
click at [591, 130] on input "50.000" at bounding box center [583, 129] width 62 height 11
type input "6"
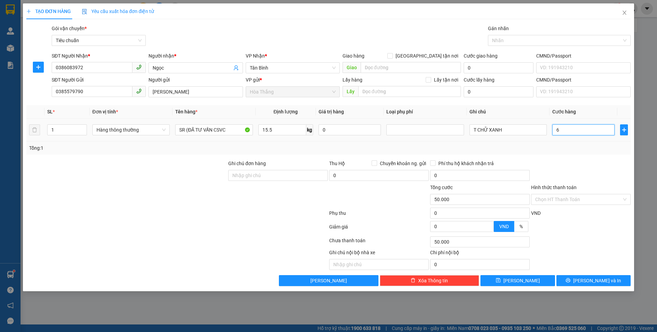
type input "6"
type input "60"
type input "60.000"
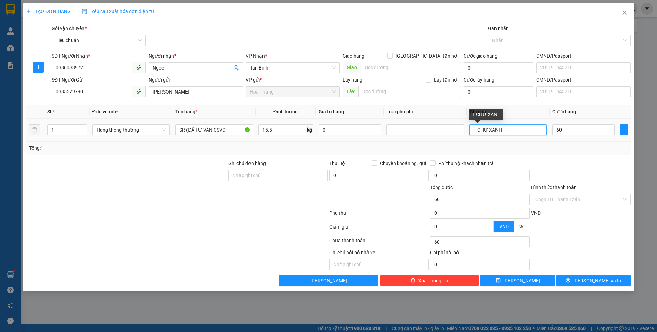
type input "60.000"
drag, startPoint x: 521, startPoint y: 132, endPoint x: 420, endPoint y: 128, distance: 101.4
click at [420, 128] on tr "1 Hàng thông thường SR (ĐÃ TƯ VẤN CSVC 15.5 kg 0 T CHỮ XANH 60.000" at bounding box center [328, 129] width 605 height 23
type input "txt"
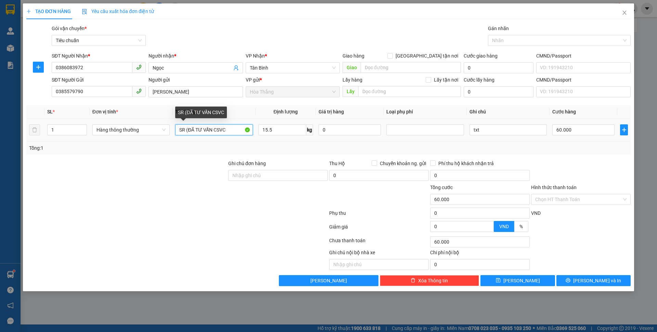
drag, startPoint x: 190, startPoint y: 128, endPoint x: 149, endPoint y: 122, distance: 41.8
click at [149, 122] on tr "1 Hàng thông thường SR (ĐÃ TƯ VẤN CSVC 15.5 kg 0 txt 60.000" at bounding box center [328, 129] width 605 height 23
type input "thực phẩm"
click at [555, 200] on input "Hình thức thanh toán" at bounding box center [578, 199] width 87 height 10
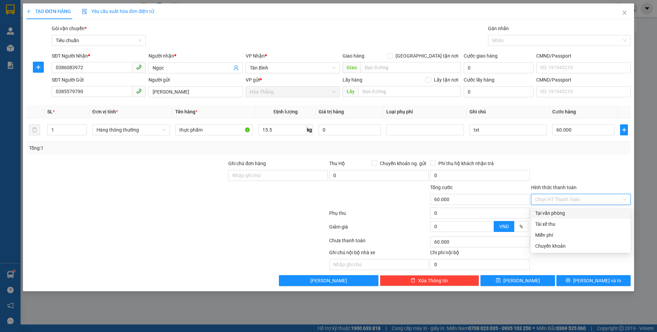
click at [554, 216] on div "Tại văn phòng" at bounding box center [580, 213] width 91 height 8
type input "0"
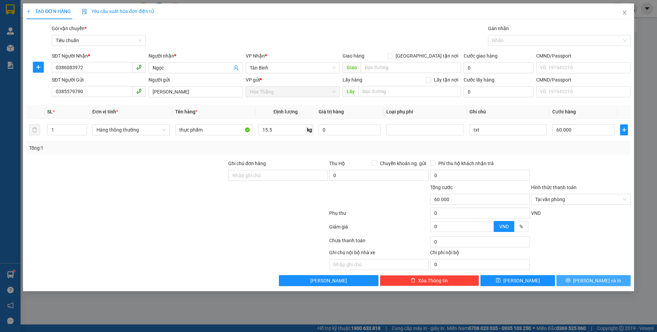
click at [590, 283] on span "[PERSON_NAME] và In" at bounding box center [597, 281] width 48 height 8
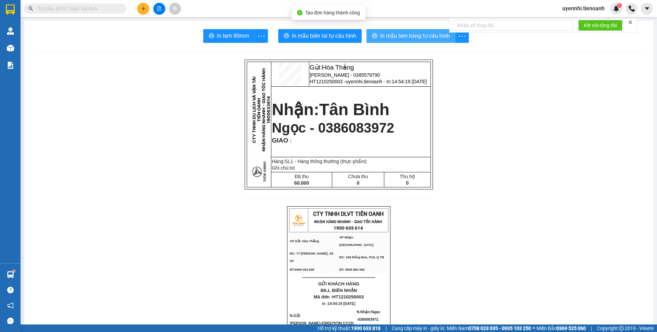
click at [380, 38] on span "In mẫu tem hàng tự cấu hình" at bounding box center [415, 35] width 70 height 9
